Goal: Task Accomplishment & Management: Manage account settings

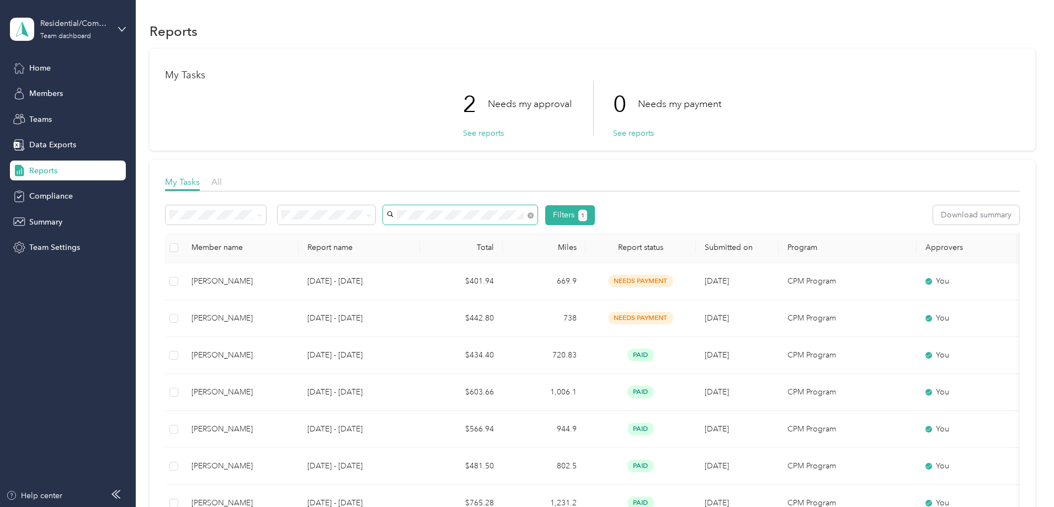
click at [533, 215] on span at bounding box center [529, 215] width 10 height 12
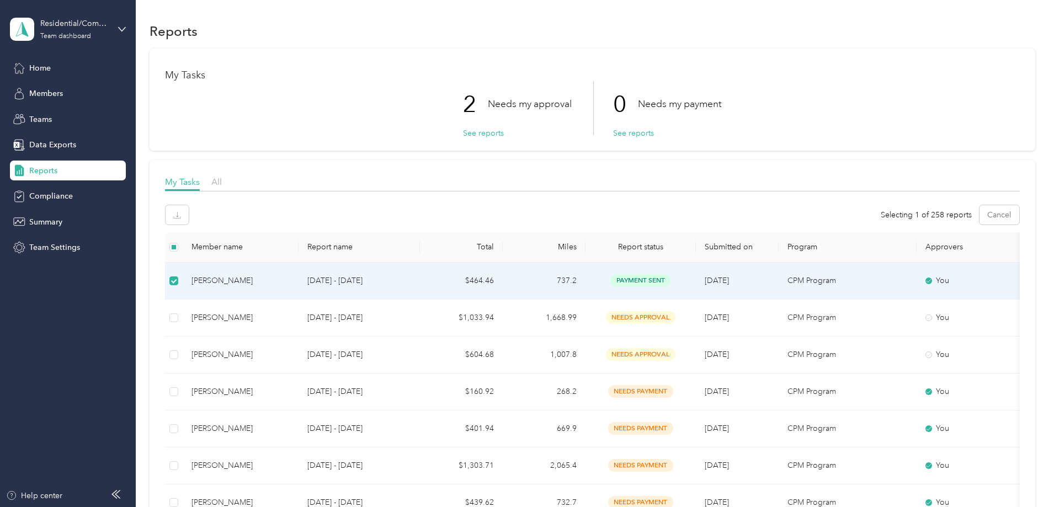
click at [290, 276] on div "[PERSON_NAME]" at bounding box center [240, 281] width 98 height 12
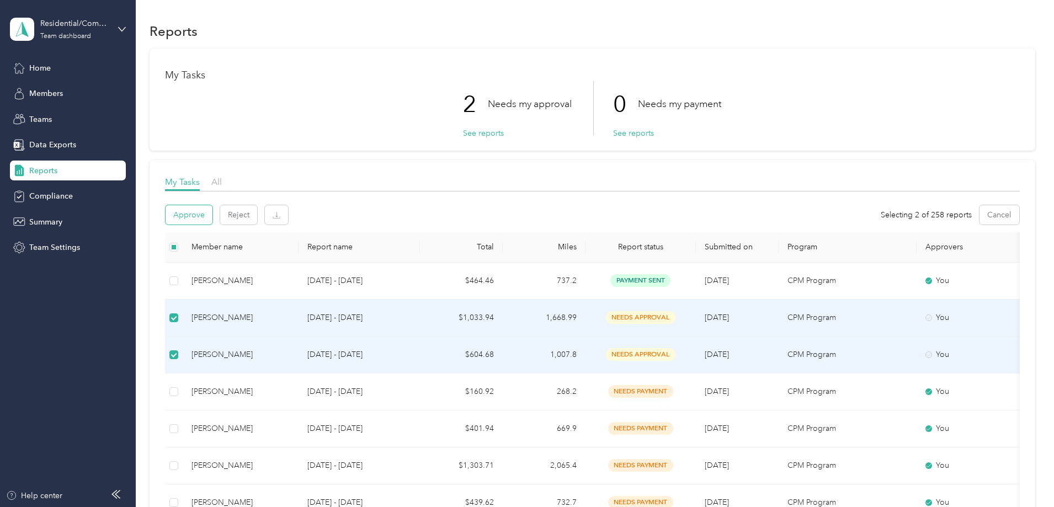
click at [212, 210] on button "Approve" at bounding box center [189, 214] width 47 height 19
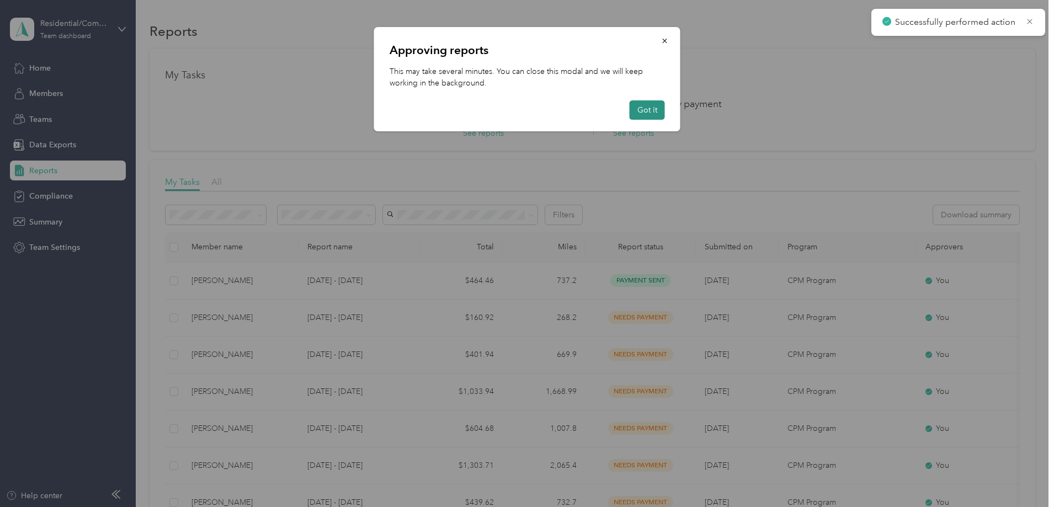
click at [642, 110] on button "Got it" at bounding box center [646, 109] width 35 height 19
